Goal: Transaction & Acquisition: Purchase product/service

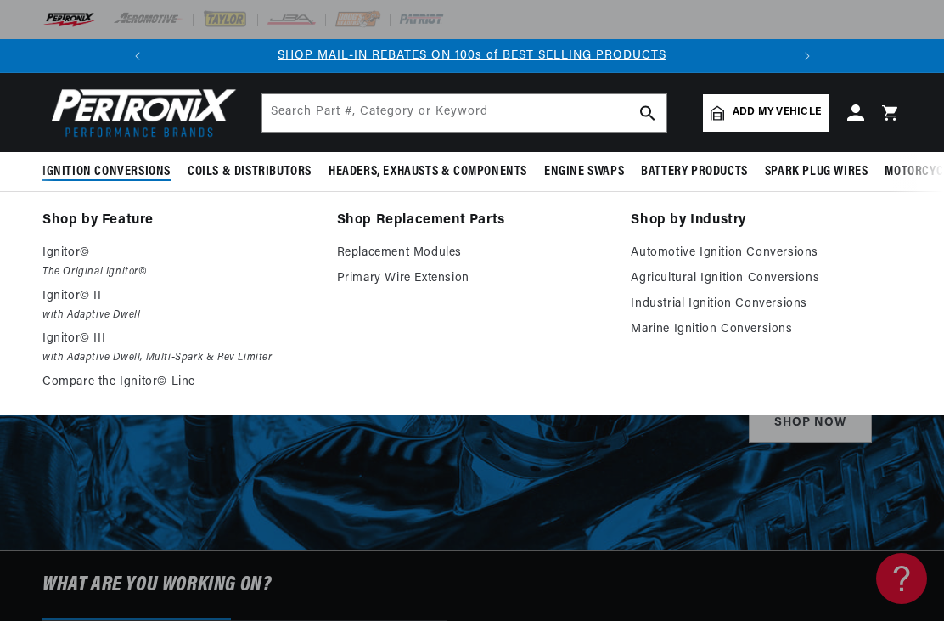
click at [777, 250] on link "Automotive Ignition Conversions" at bounding box center [766, 253] width 271 height 20
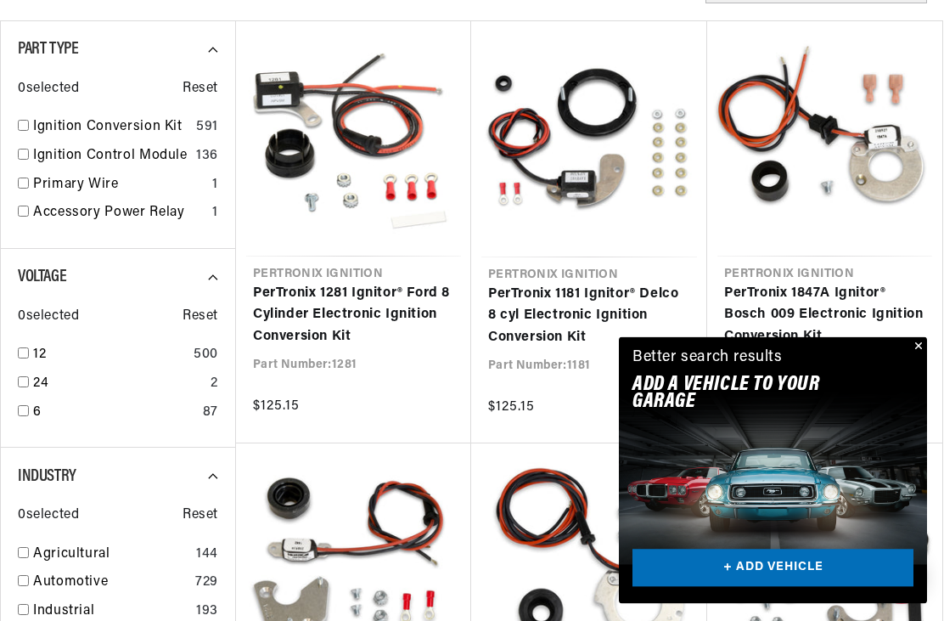
scroll to position [0, 634]
click at [22, 348] on input "checkbox" at bounding box center [23, 353] width 11 height 11
checkbox input "true"
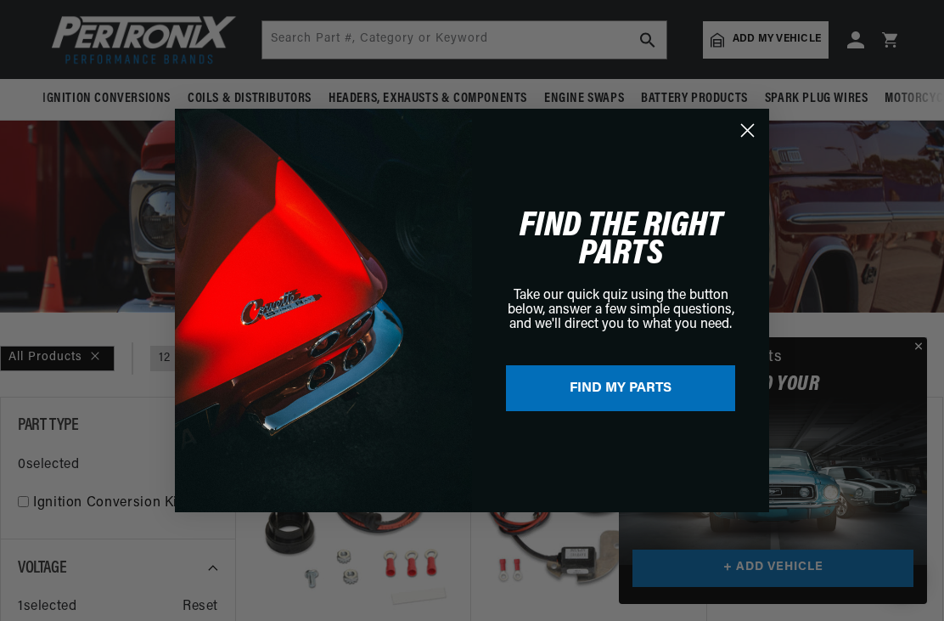
scroll to position [0, 0]
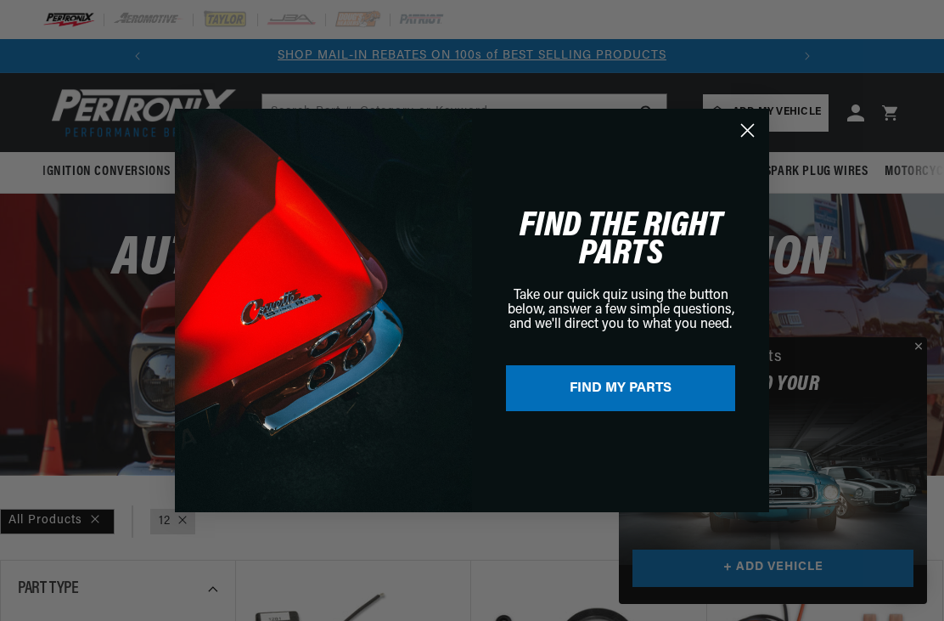
click at [751, 119] on circle "Close dialog" at bounding box center [748, 130] width 28 height 28
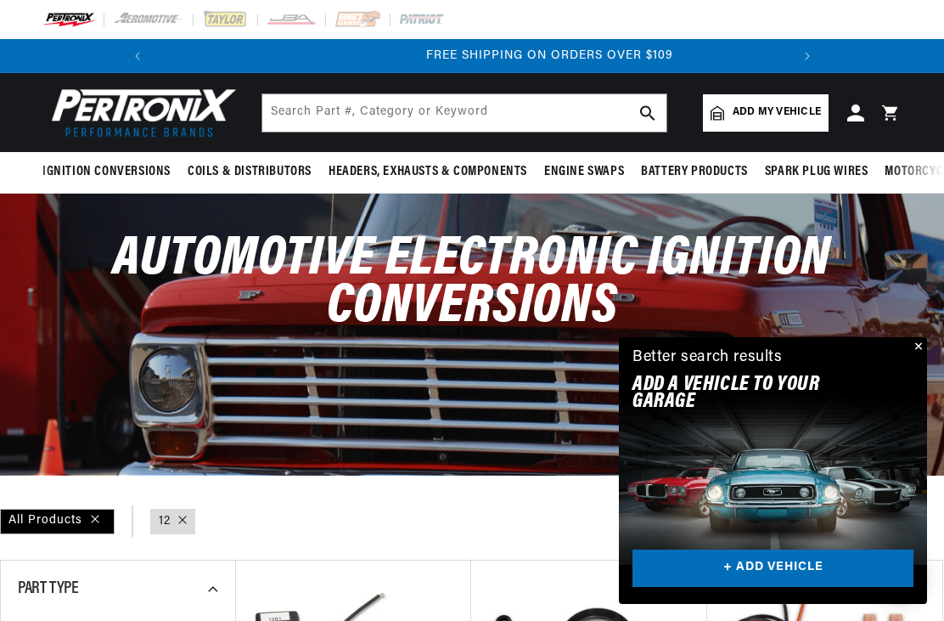
scroll to position [0, 634]
click at [768, 111] on span "Add my vehicle" at bounding box center [777, 112] width 88 height 16
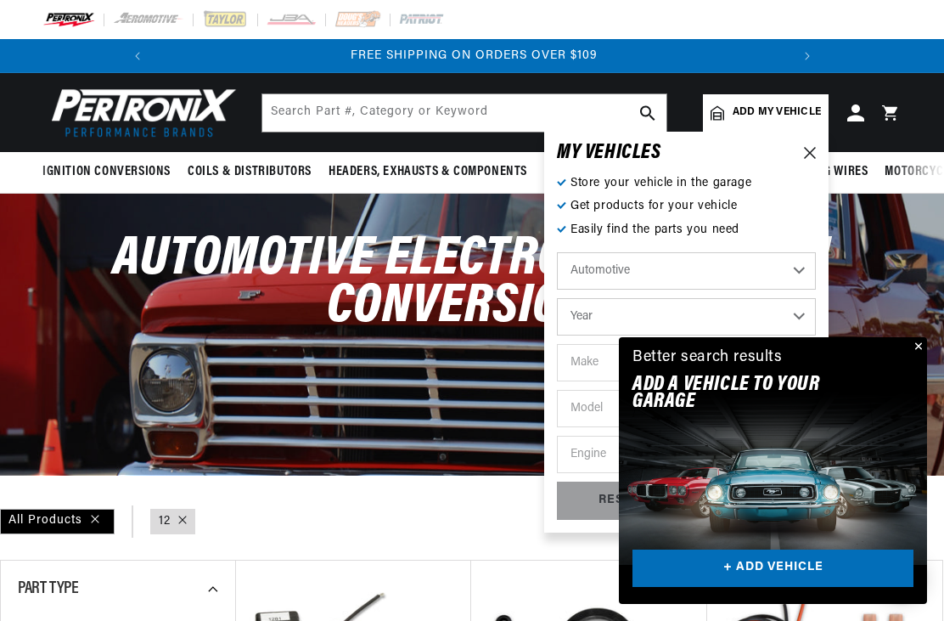
click at [925, 340] on button "Close" at bounding box center [917, 347] width 20 height 20
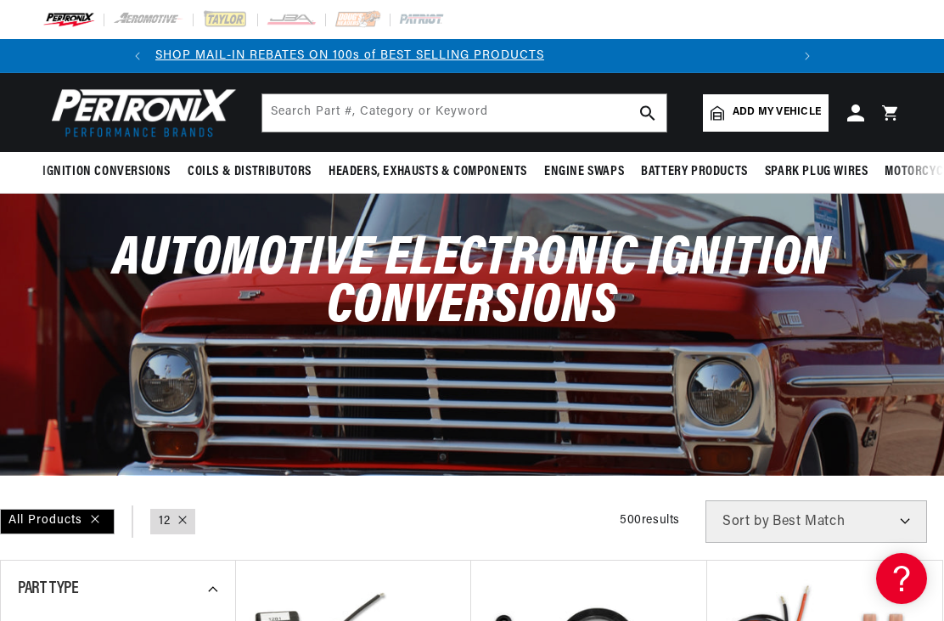
scroll to position [0, 0]
click at [791, 115] on span "Add my vehicle" at bounding box center [777, 112] width 88 height 16
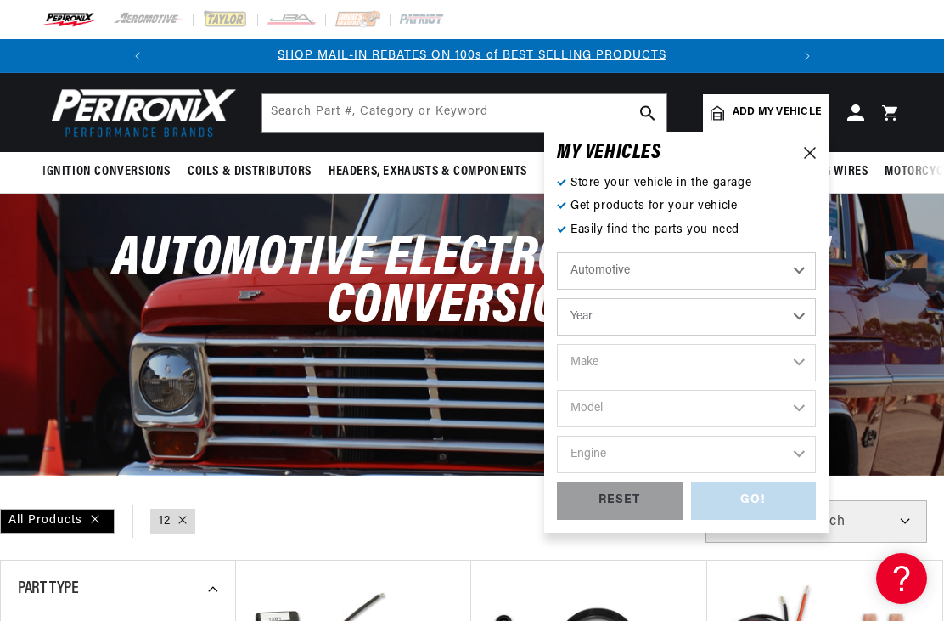
click at [769, 312] on select "Year 2022 2021 2020 2019 2018 2017 2016 2015 2014 2013 2012 2011 2010 2009 2008…" at bounding box center [686, 316] width 259 height 37
select select "1979"
click at [780, 359] on select "Make Alfa Romeo American Motors Audi Avanti BMW Buick Cadillac Checker Chevrole…" at bounding box center [686, 362] width 259 height 37
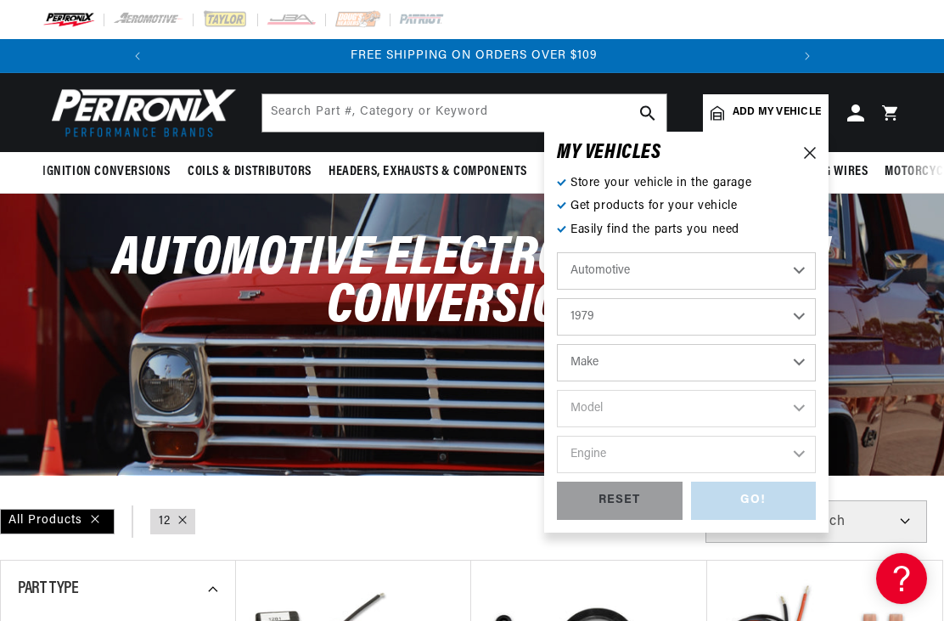
select select "Jeep"
click at [766, 407] on select "Model Cherokee CJ5 CJ7 J10 J20 Wagoneer" at bounding box center [686, 408] width 259 height 37
select select "CJ5"
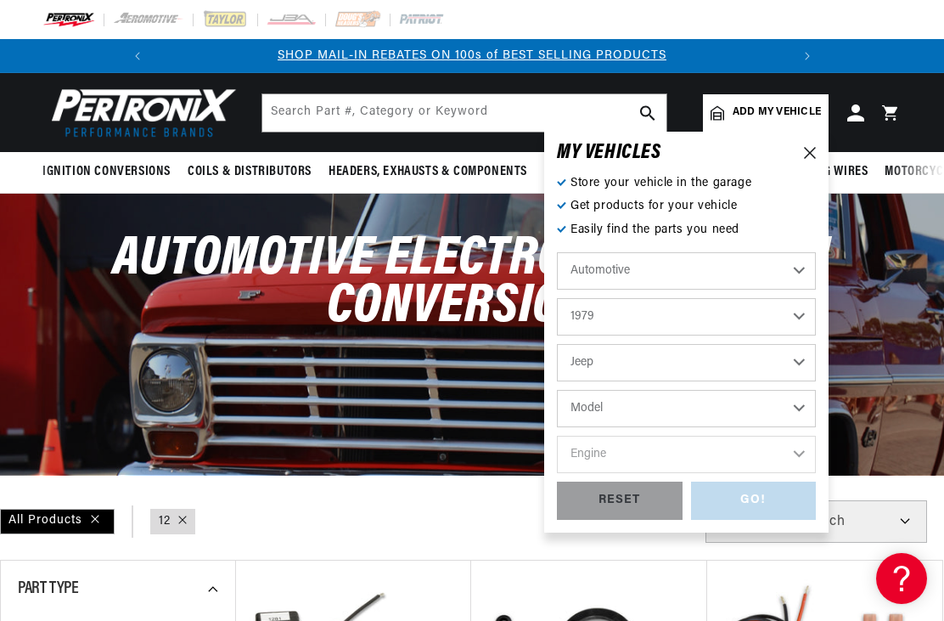
select select "CJ5"
click at [733, 457] on select "Engine 4.2L 5.0L" at bounding box center [686, 454] width 259 height 37
select select "5.0L"
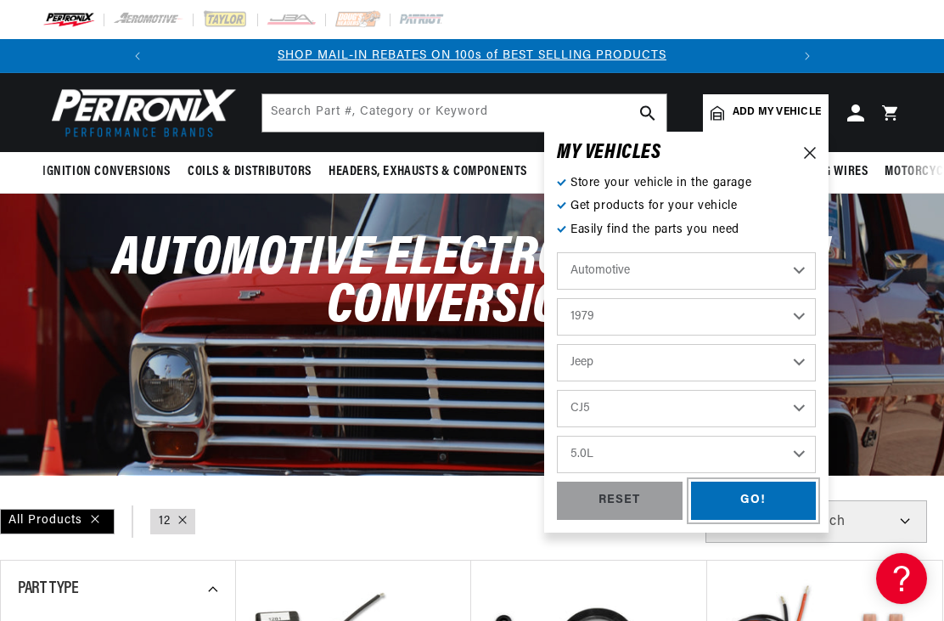
click at [774, 498] on div "GO!" at bounding box center [754, 500] width 126 height 38
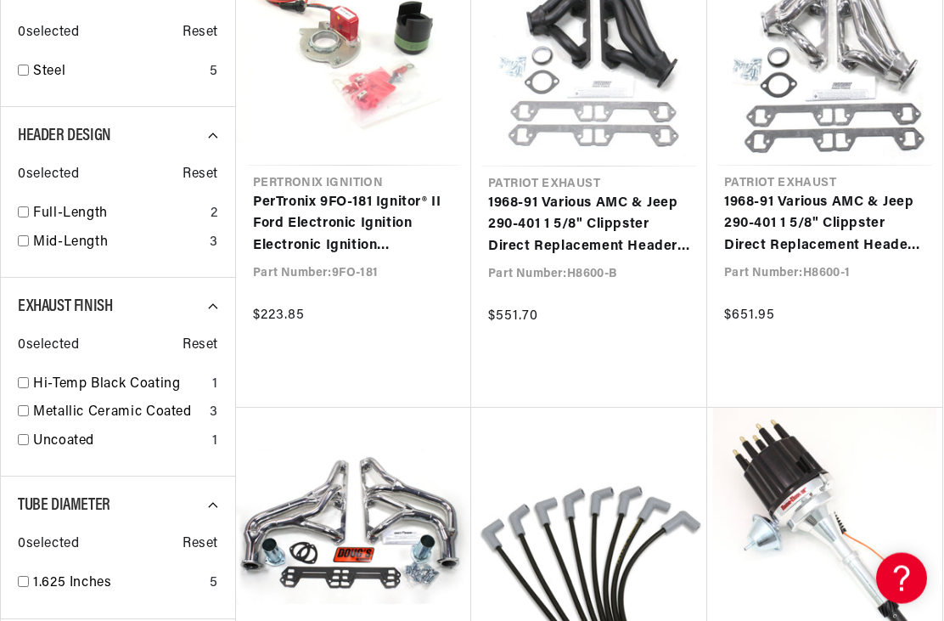
scroll to position [0, 634]
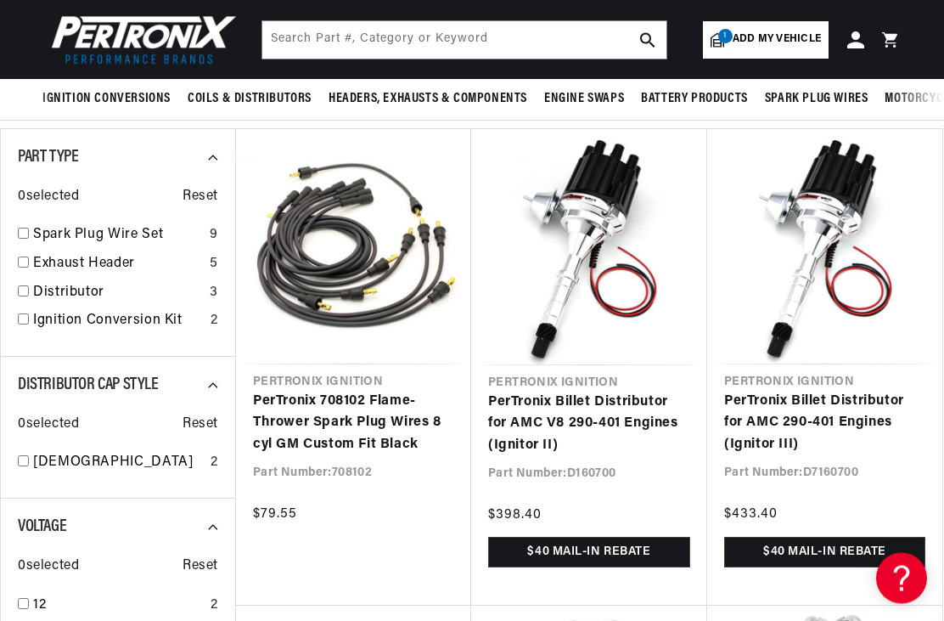
scroll to position [192, 0]
click at [622, 401] on link "PerTronix Billet Distributor for AMC V8 290-401 Engines (Ignitor II)" at bounding box center [589, 423] width 202 height 65
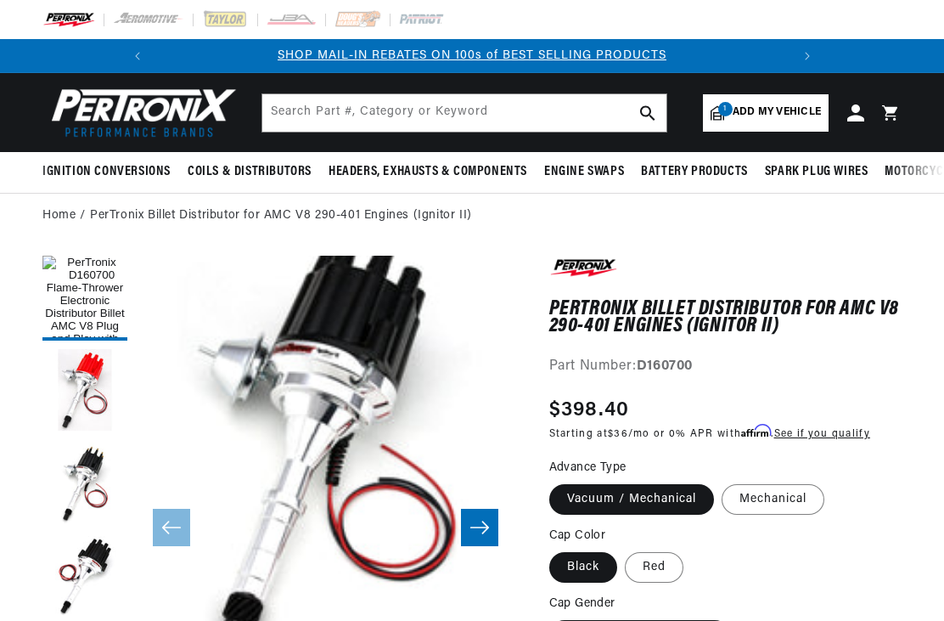
click at [479, 73] on header "BETTER SEARCH RESULTS Add your vehicle's year, make, and model to find parts be…" at bounding box center [472, 112] width 944 height 79
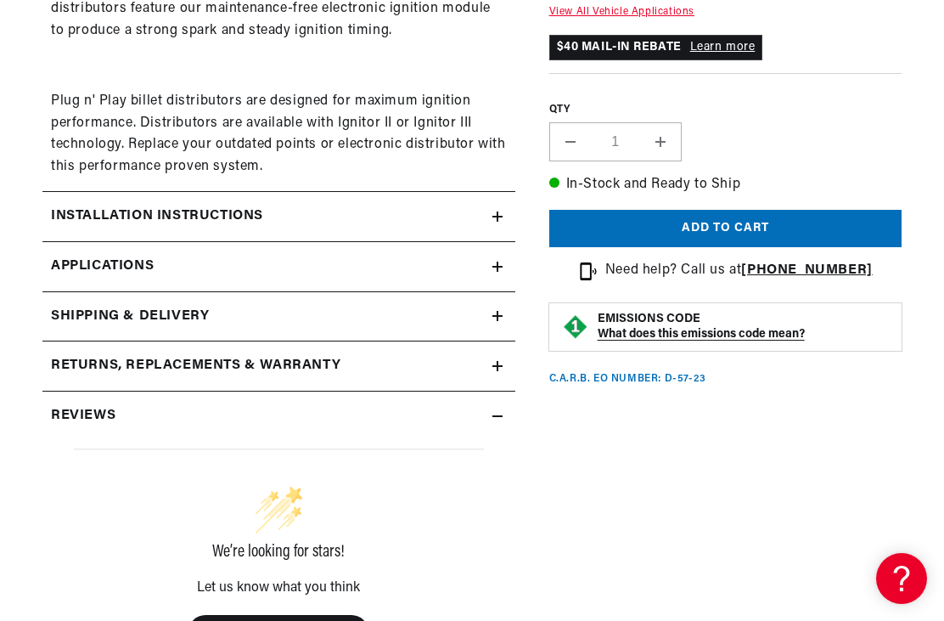
scroll to position [1225, 0]
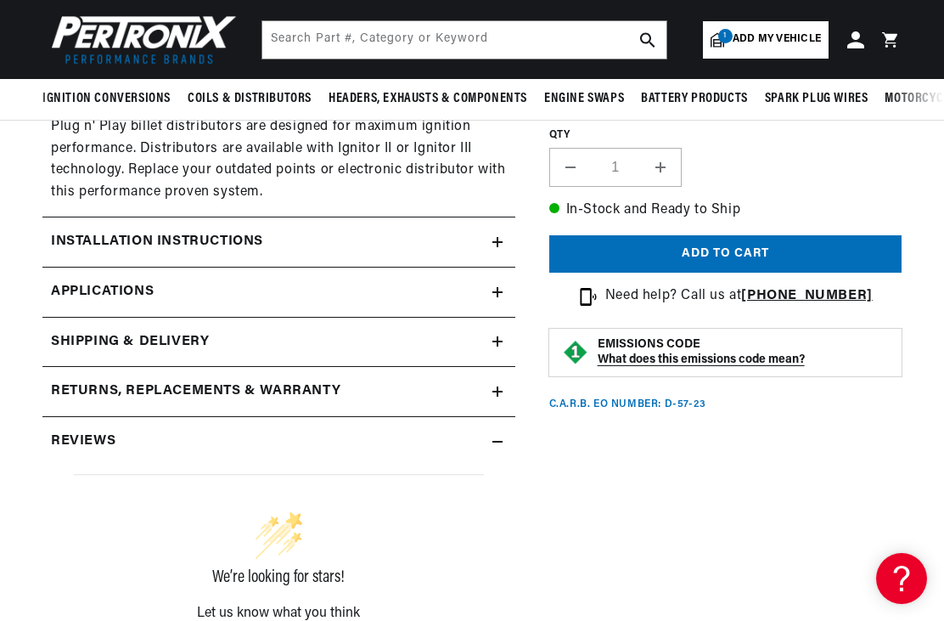
click at [498, 275] on link "Applications" at bounding box center [278, 292] width 473 height 50
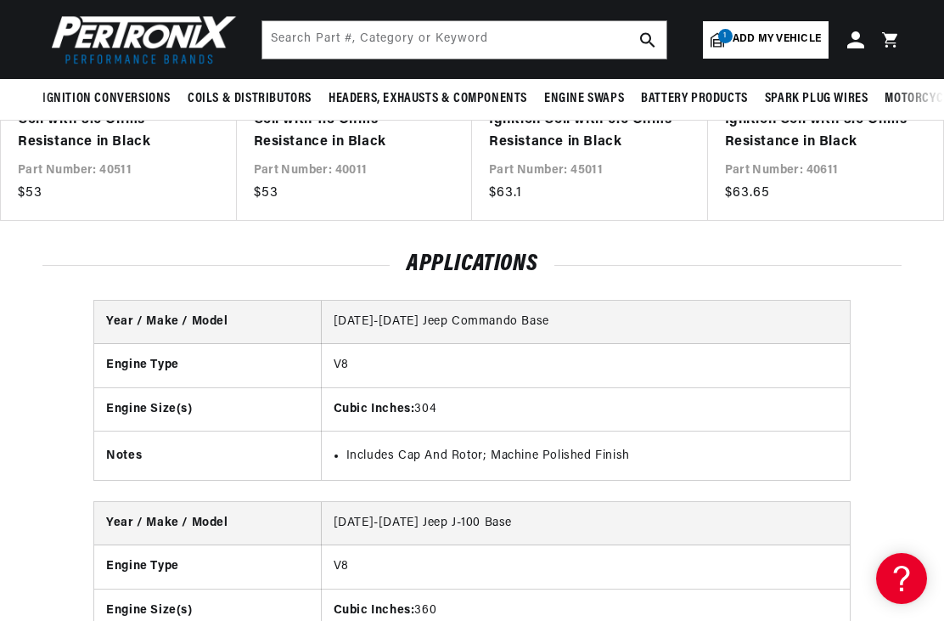
scroll to position [0, 634]
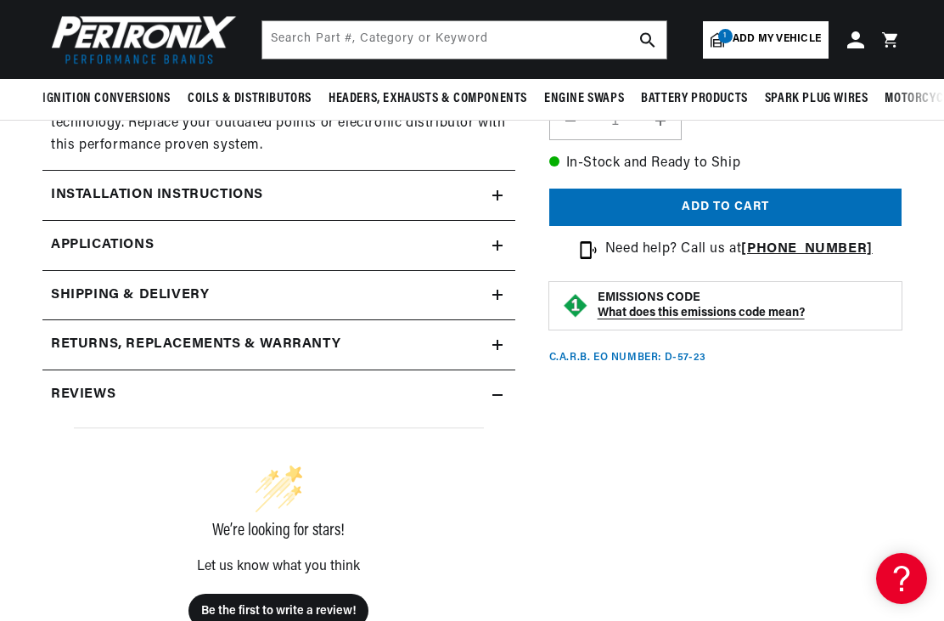
scroll to position [1271, 0]
